Goal: Obtain resource: Obtain resource

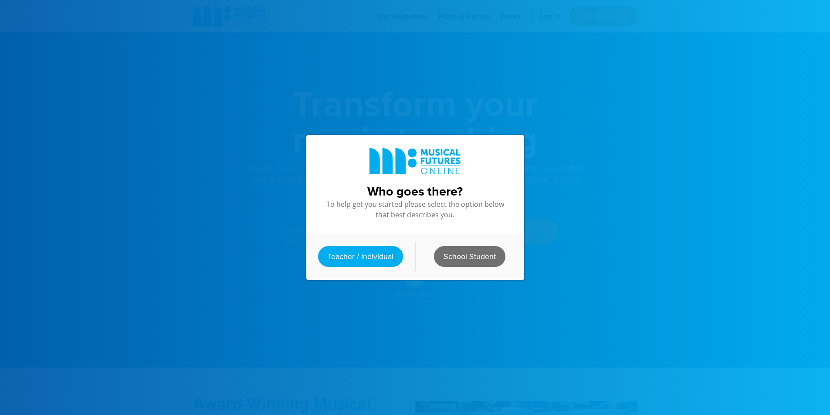
click at [473, 247] on link "School Student" at bounding box center [469, 256] width 71 height 21
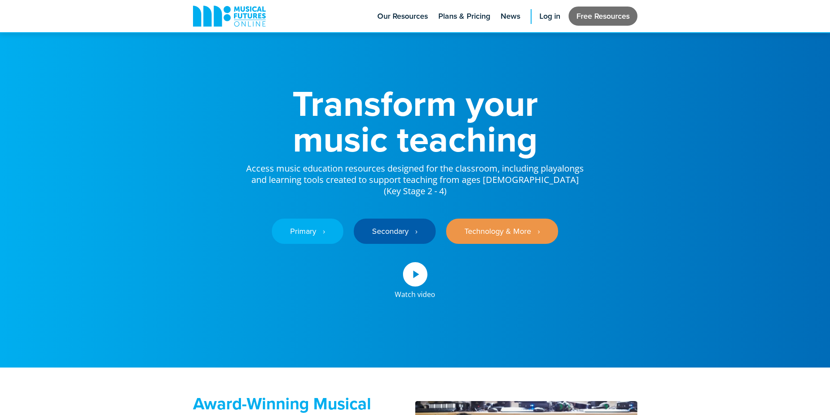
click at [593, 11] on link "Free Resources" at bounding box center [602, 16] width 69 height 19
